Goal: Information Seeking & Learning: Learn about a topic

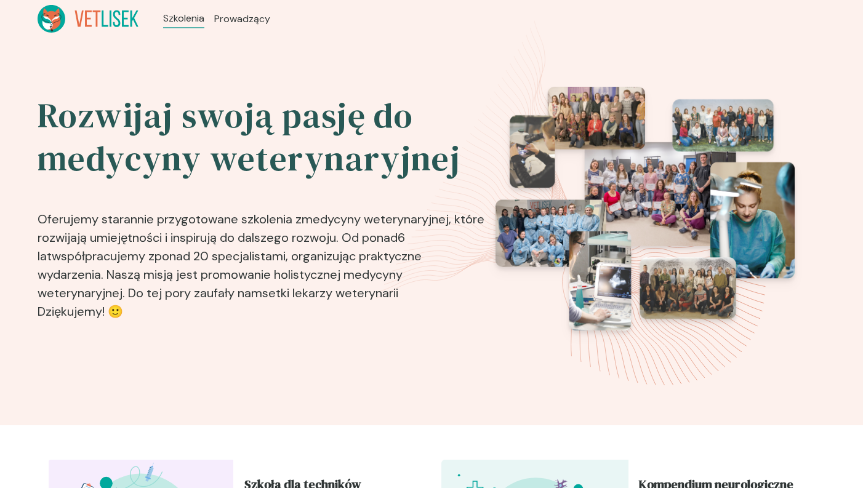
click at [433, 226] on b "medycyny weterynaryjnej" at bounding box center [375, 219] width 147 height 16
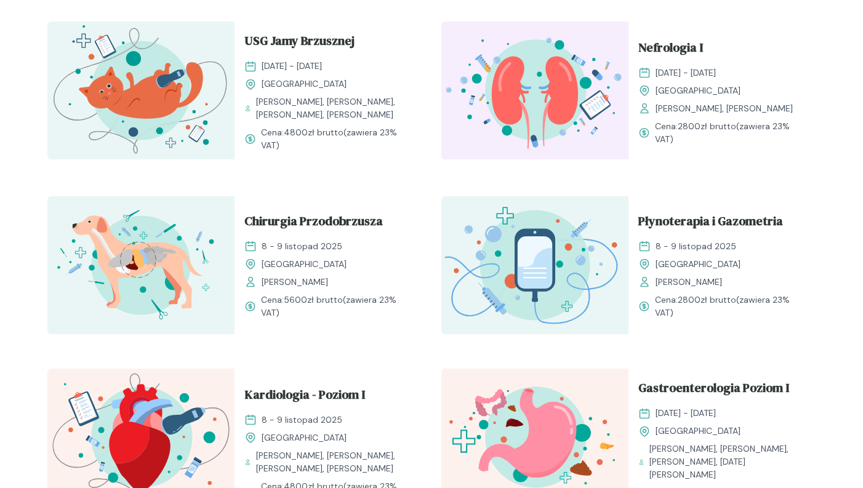
scroll to position [619, 0]
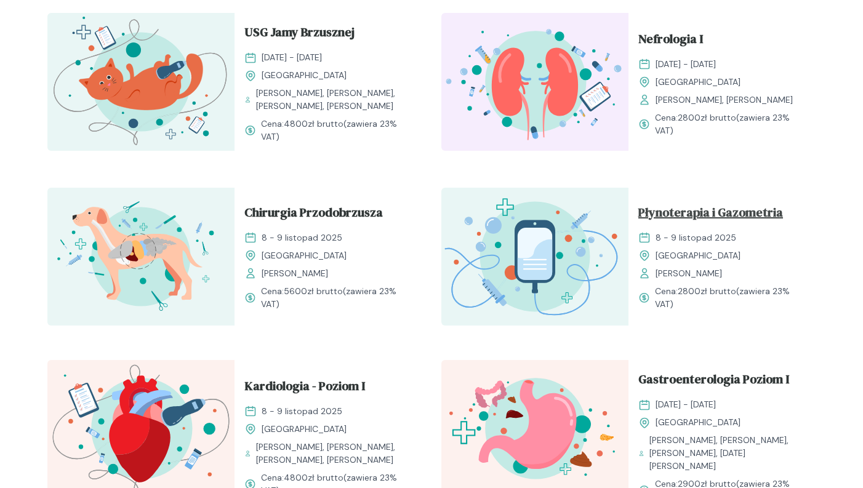
click at [720, 211] on span "Płynoterapia i Gazometria" at bounding box center [711, 214] width 145 height 23
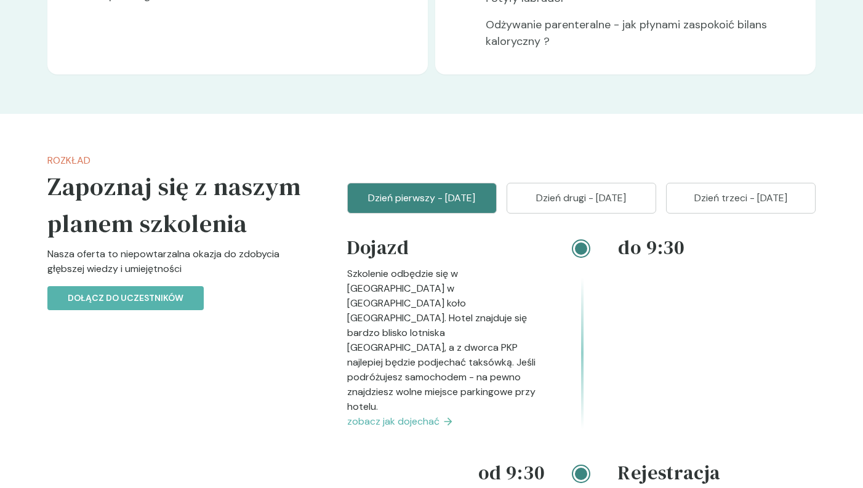
scroll to position [1268, 0]
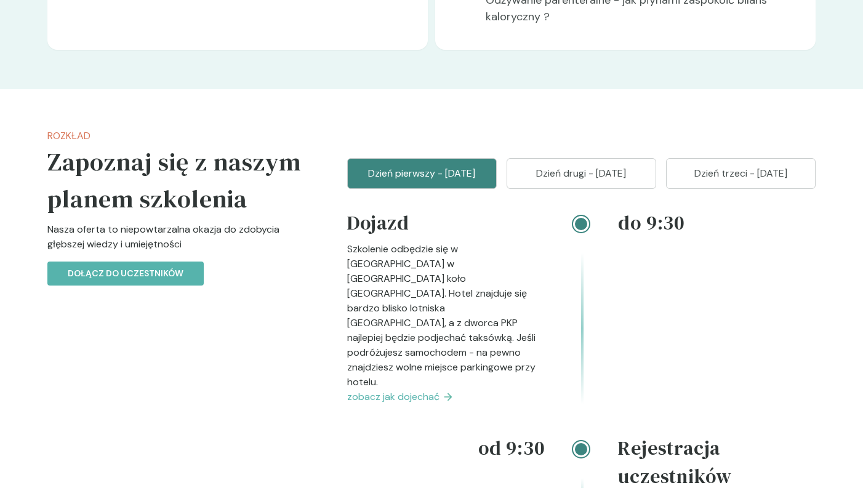
click at [581, 189] on button "Dzień drugi - [DATE]" at bounding box center [582, 173] width 150 height 31
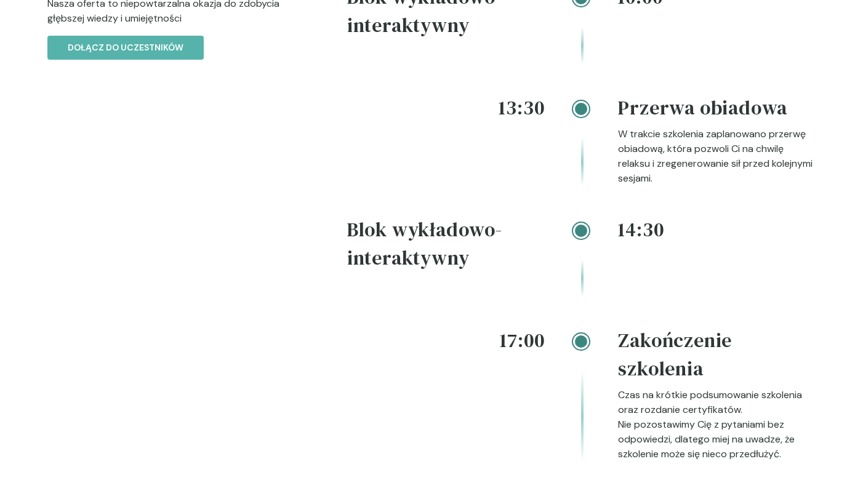
scroll to position [1494, 0]
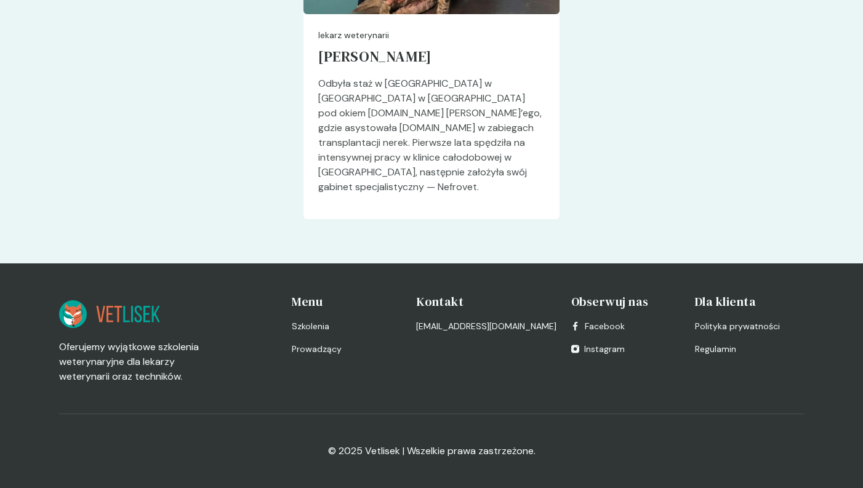
scroll to position [2529, 0]
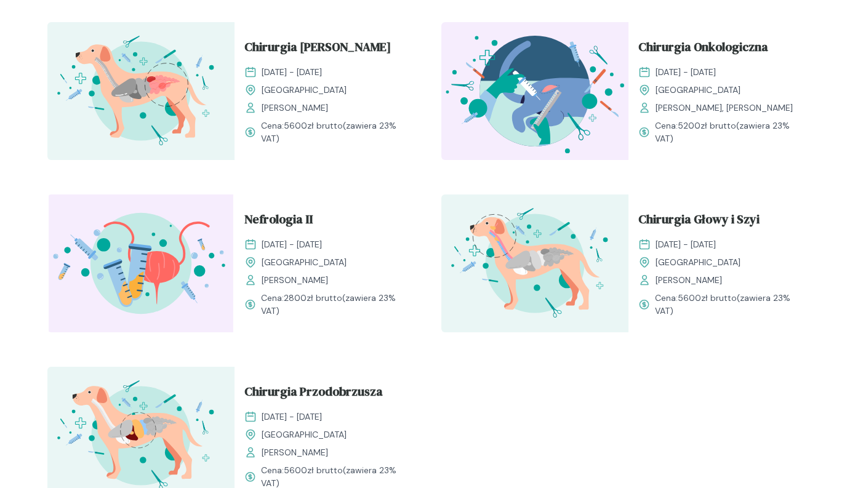
scroll to position [1506, 0]
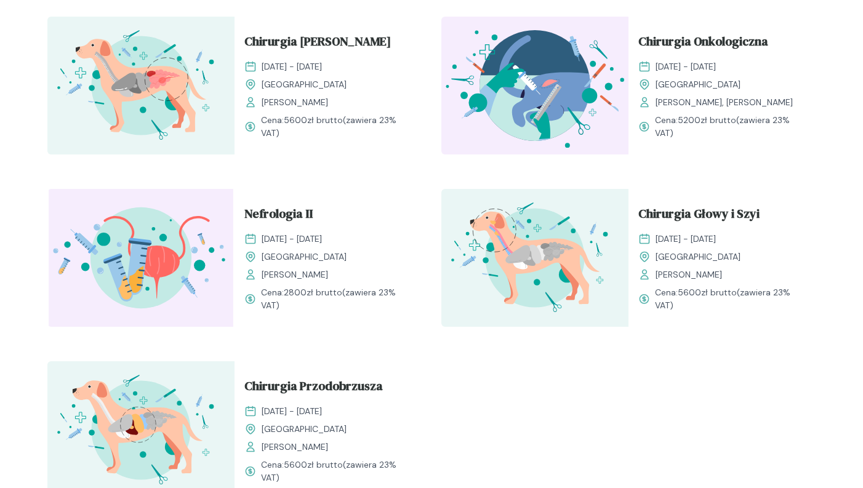
click at [552, 66] on img at bounding box center [534, 86] width 187 height 138
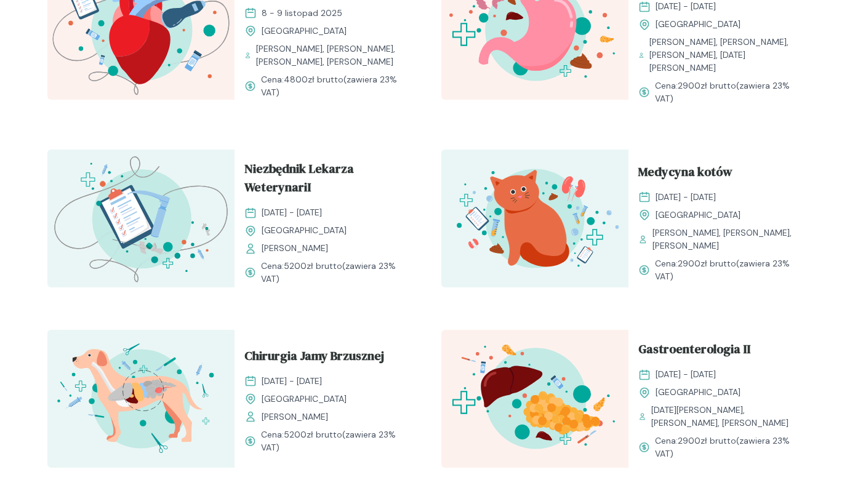
scroll to position [1009, 0]
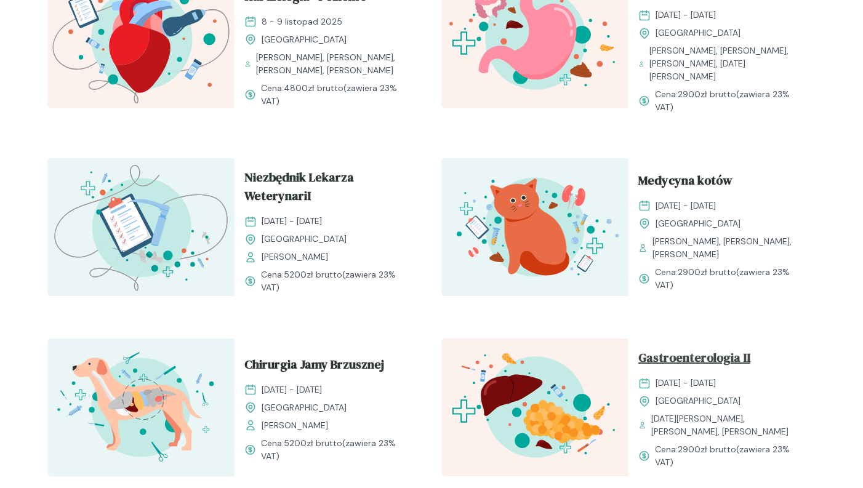
click at [704, 349] on span "Gastroenterologia II" at bounding box center [695, 360] width 112 height 23
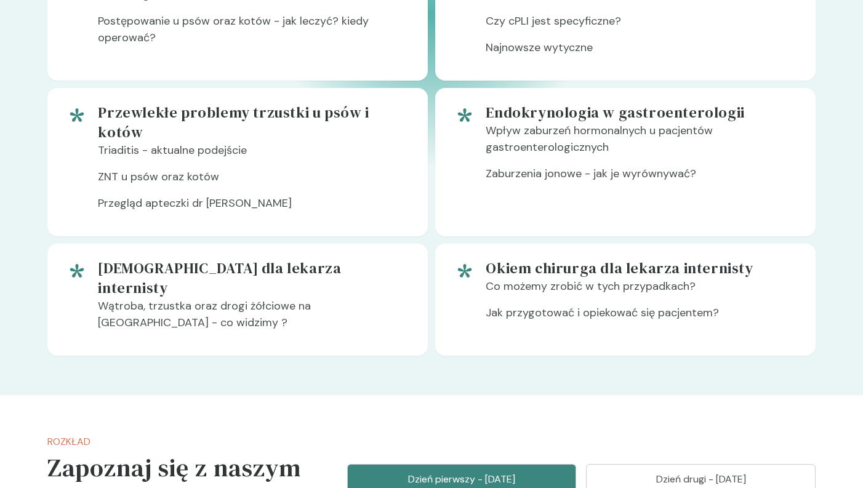
scroll to position [1111, 0]
